Goal: Information Seeking & Learning: Find contact information

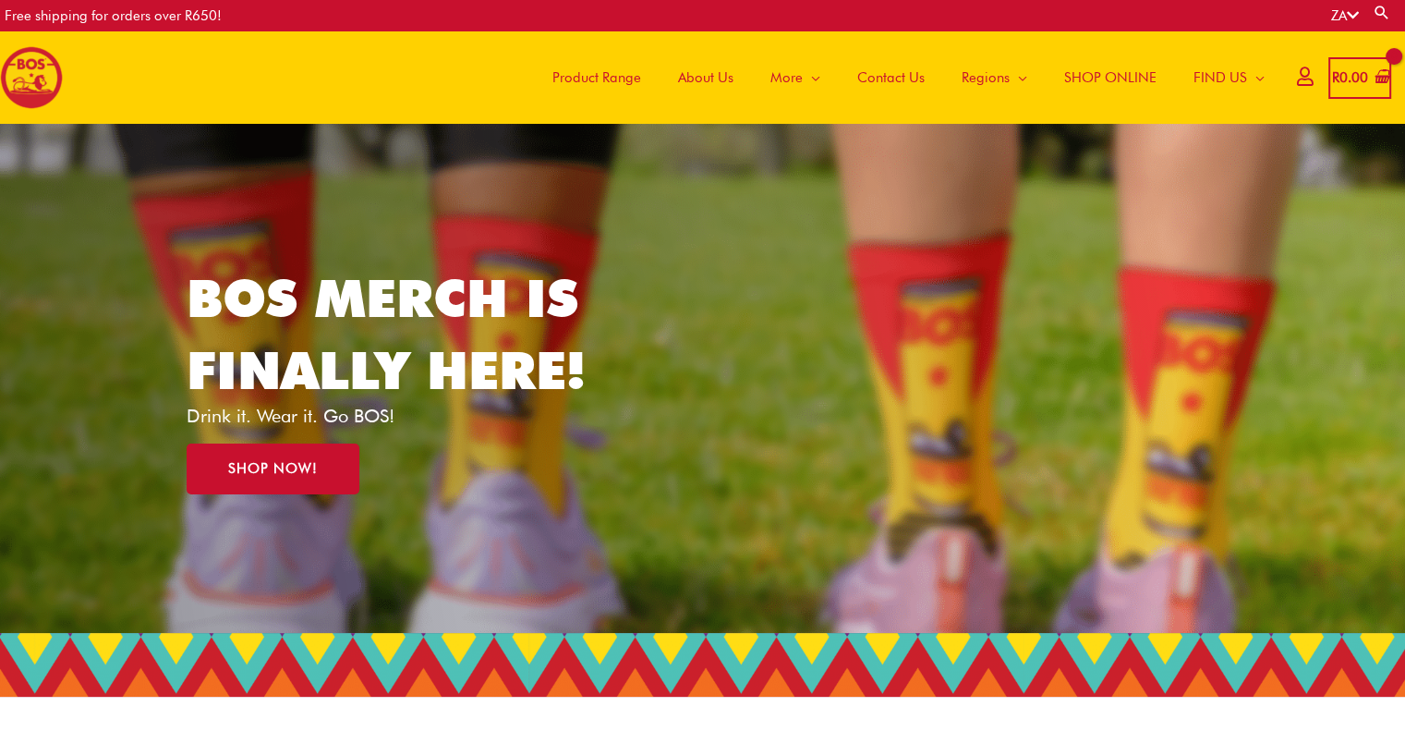
click at [913, 80] on span "Contact Us" at bounding box center [890, 77] width 67 height 55
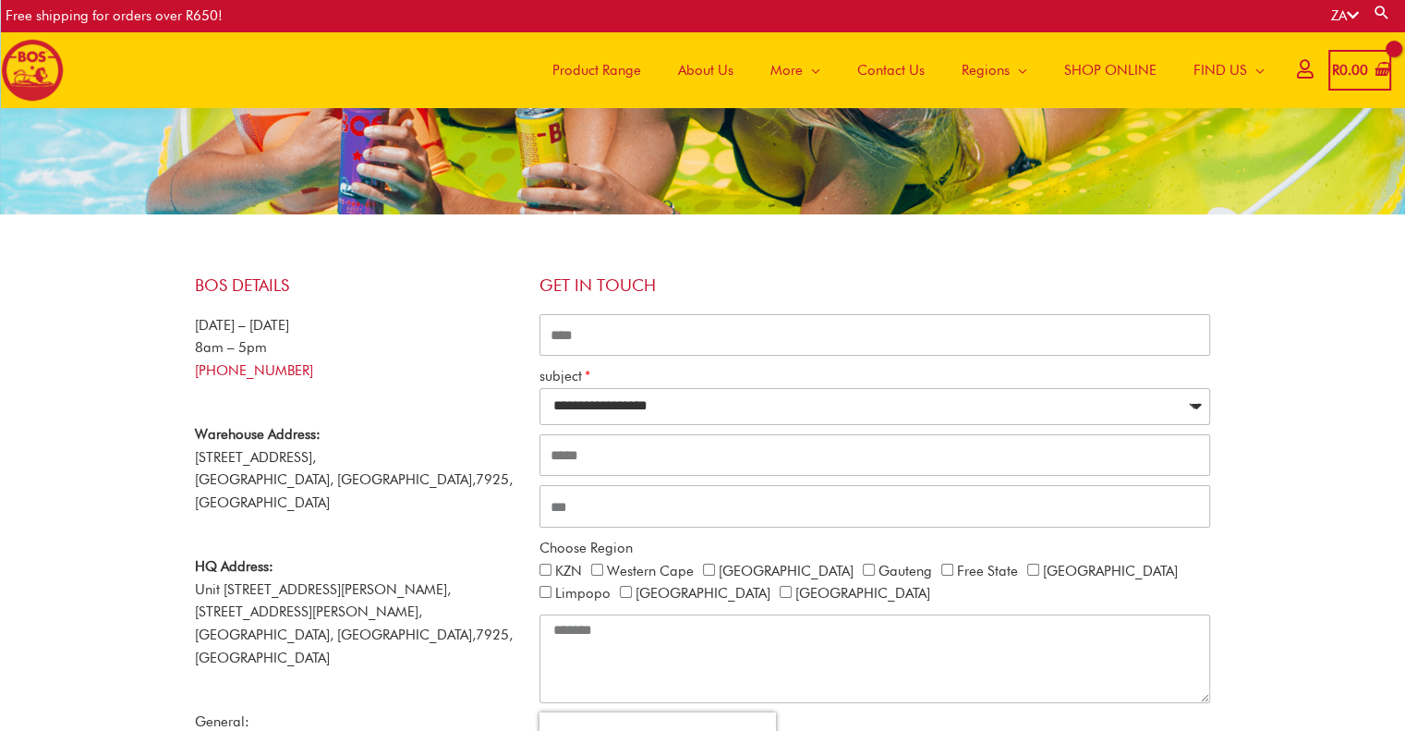
scroll to position [177, 0]
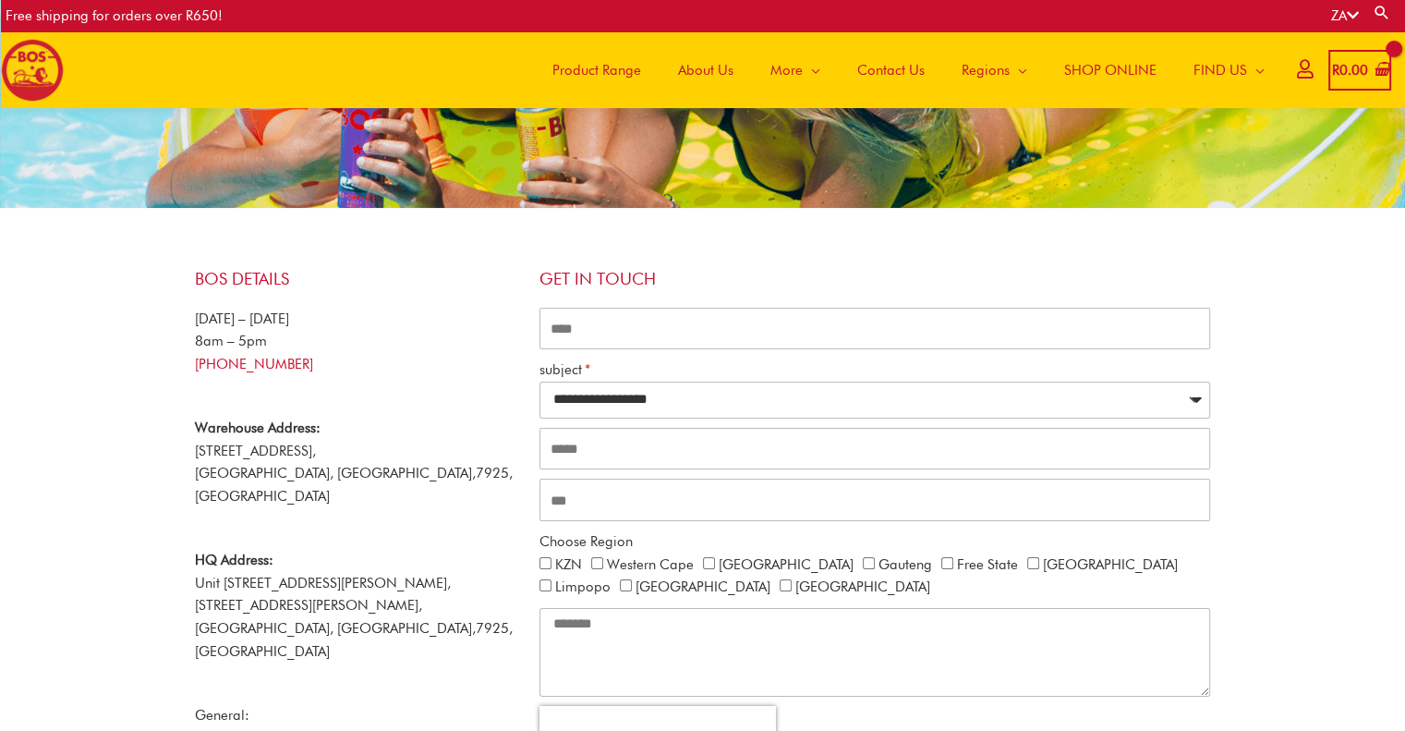
copy link "21 465 9989"
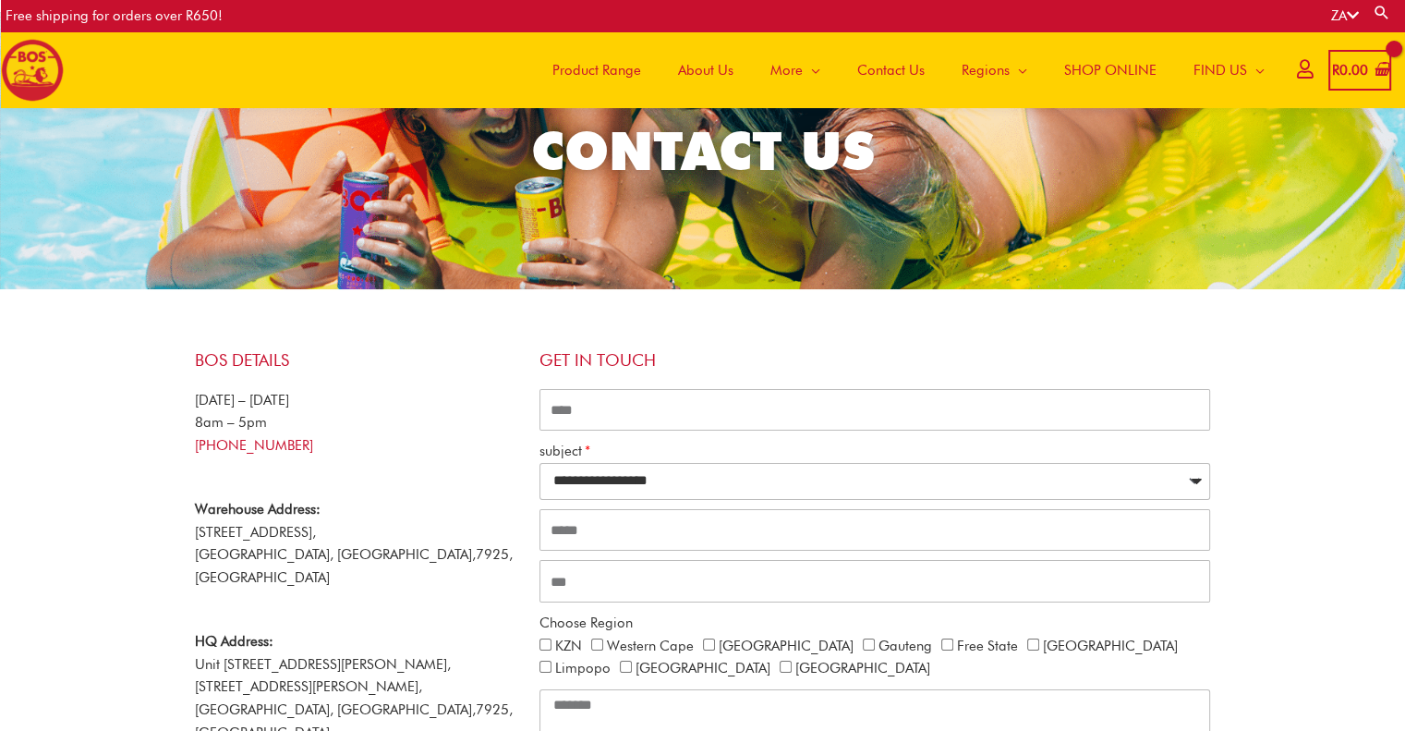
scroll to position [0, 0]
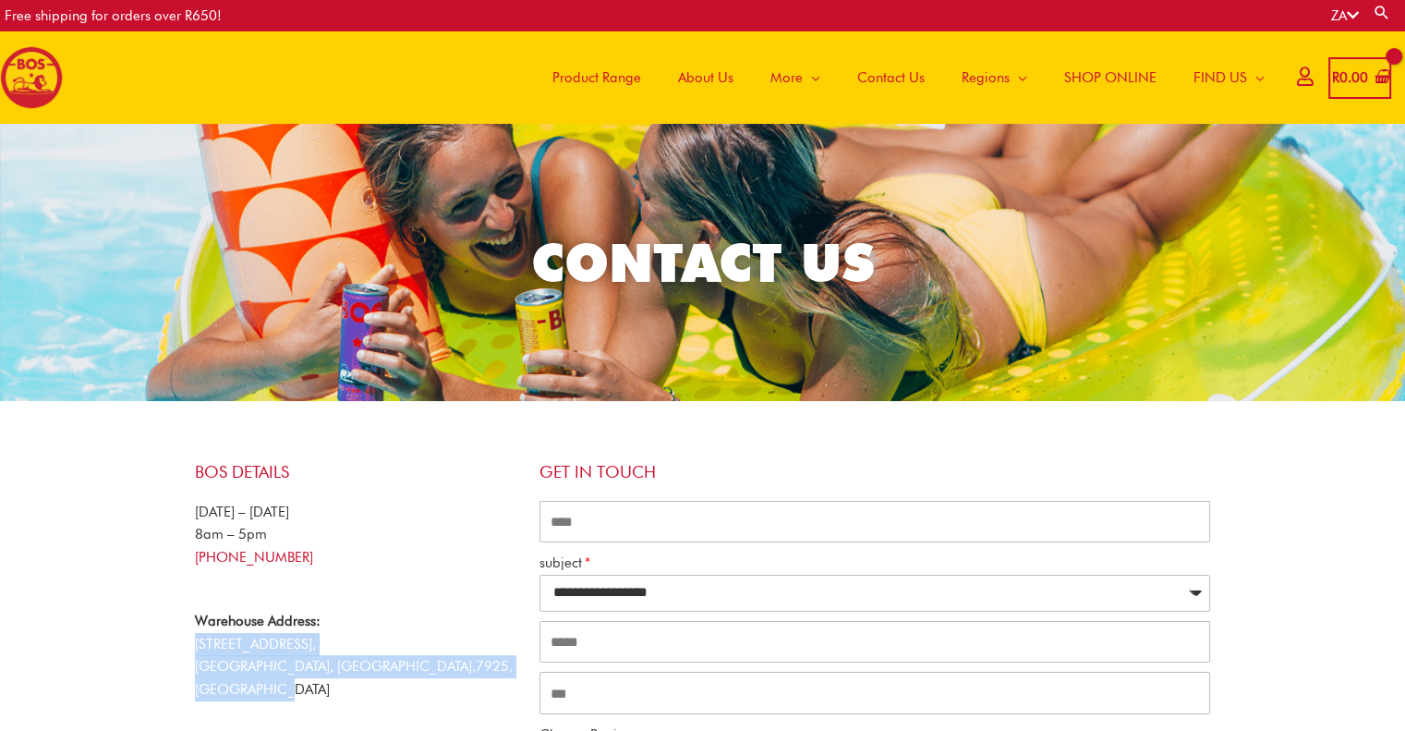
drag, startPoint x: 475, startPoint y: 671, endPoint x: 167, endPoint y: 637, distance: 309.4
copy p "53 Viben Avenue, Brackenfell Industrial, Cape Town, Western Cape, 7925, South A…"
drag, startPoint x: 320, startPoint y: 554, endPoint x: 231, endPoint y: 558, distance: 88.7
click at [230, 556] on p "Monday – Friday 8am – 5pm +27 21 465 9989" at bounding box center [358, 535] width 326 height 68
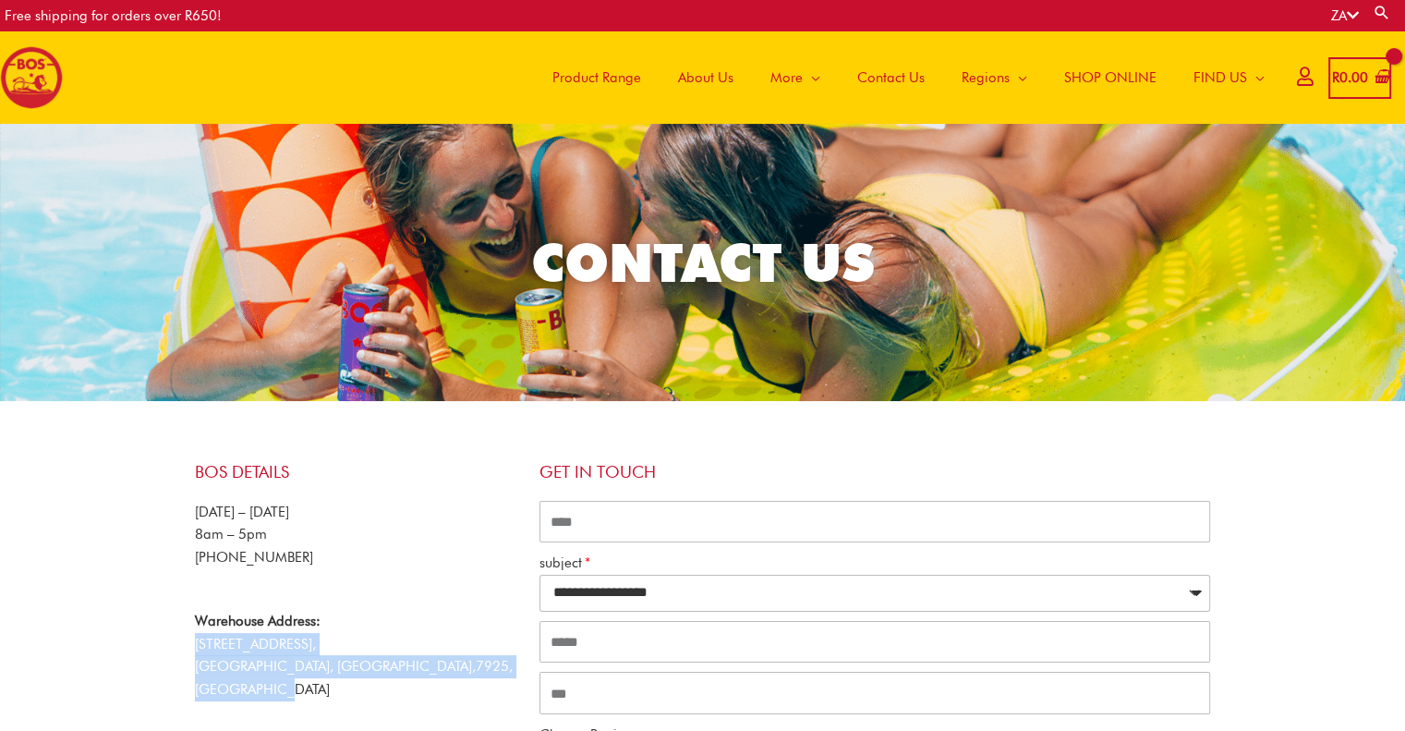
copy link "1 465 9989"
click at [332, 557] on p "Monday – Friday 8am – 5pm +27 21 465 9989" at bounding box center [358, 535] width 326 height 68
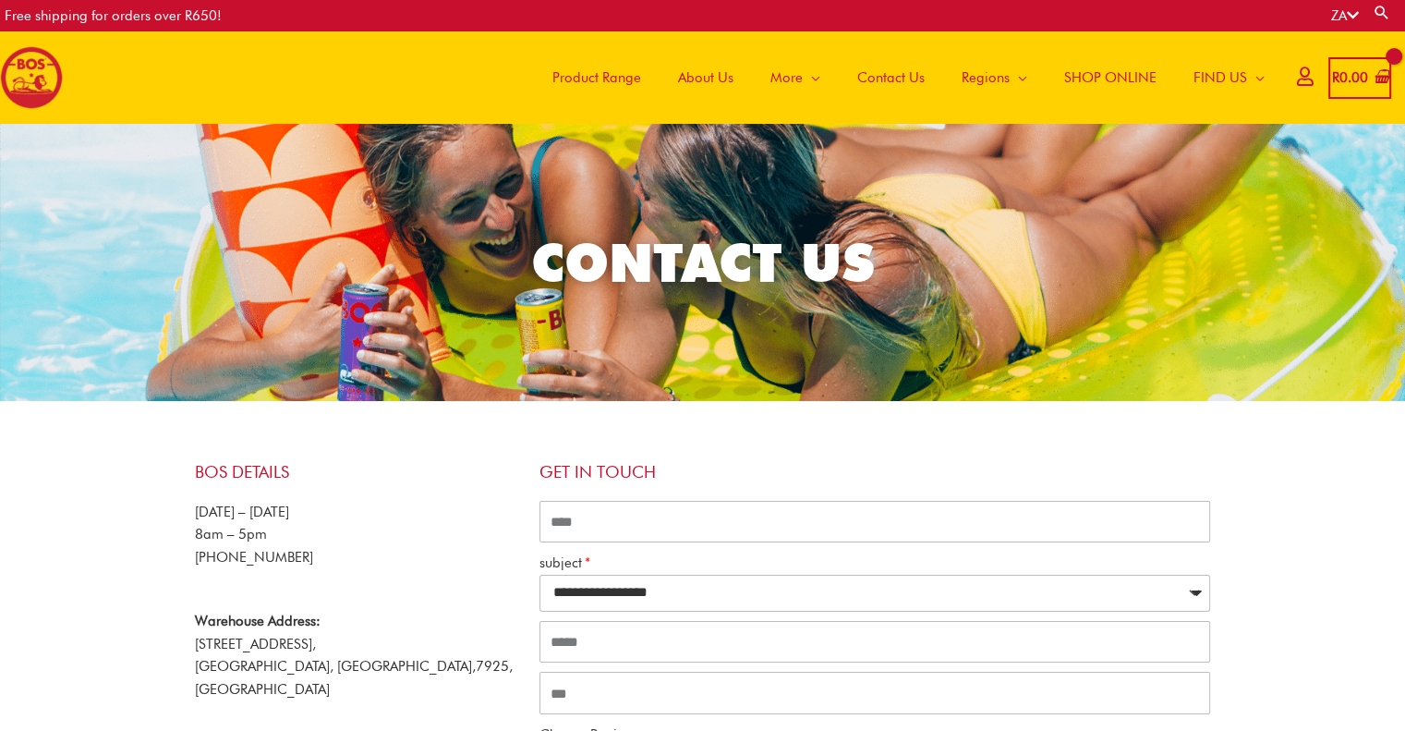
drag, startPoint x: 310, startPoint y: 559, endPoint x: 229, endPoint y: 560, distance: 81.3
click at [229, 560] on p "Monday – Friday 8am – 5pm +27 21 465 9989" at bounding box center [358, 535] width 326 height 68
copy link "21 465 9989"
